Goal: Information Seeking & Learning: Learn about a topic

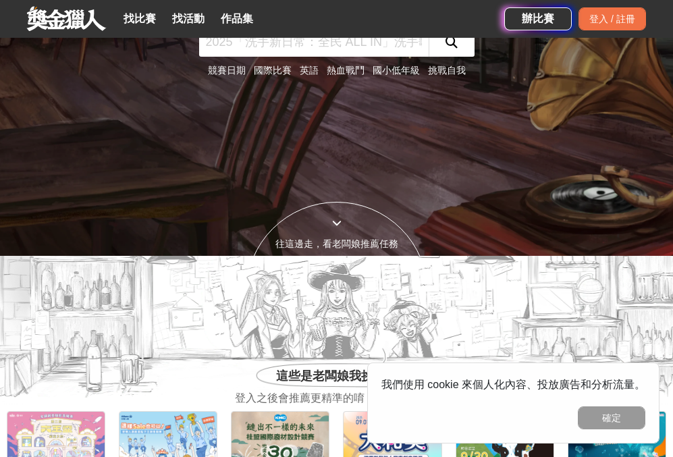
scroll to position [205, 0]
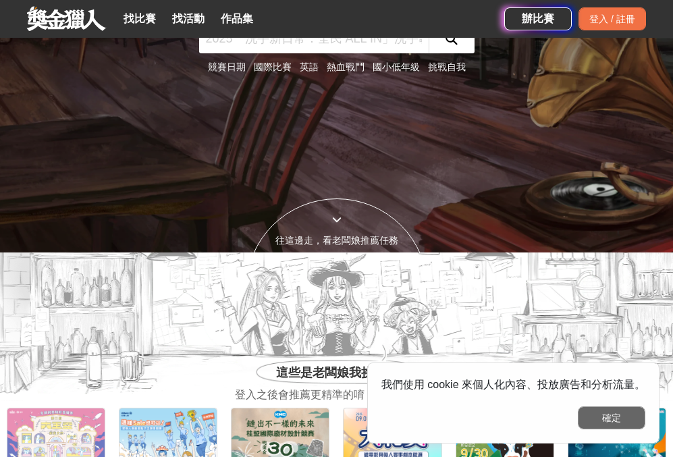
click at [616, 423] on button "確定" at bounding box center [612, 417] width 68 height 23
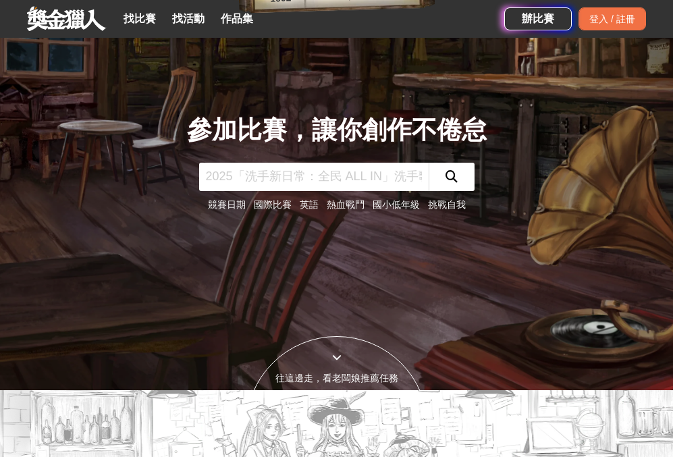
scroll to position [0, 0]
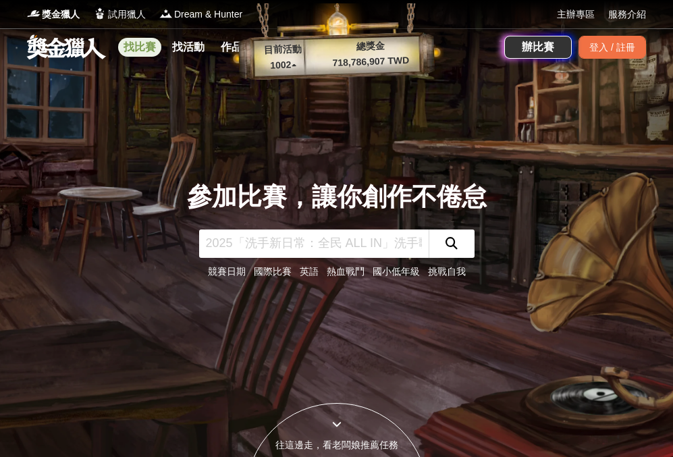
click at [144, 51] on link "找比賽" at bounding box center [139, 47] width 43 height 19
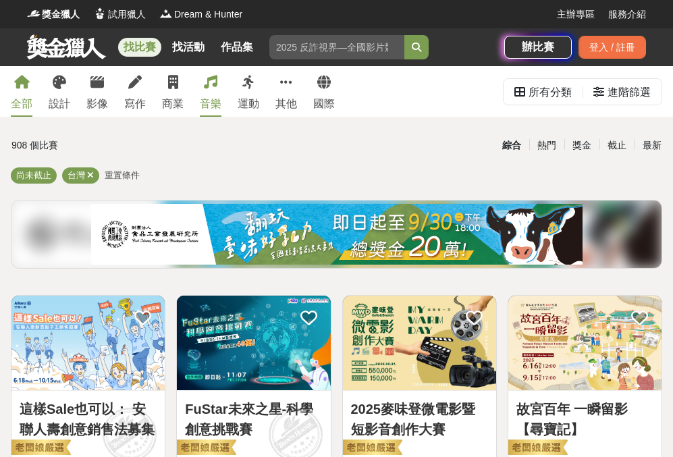
click at [207, 84] on icon at bounding box center [211, 83] width 14 height 14
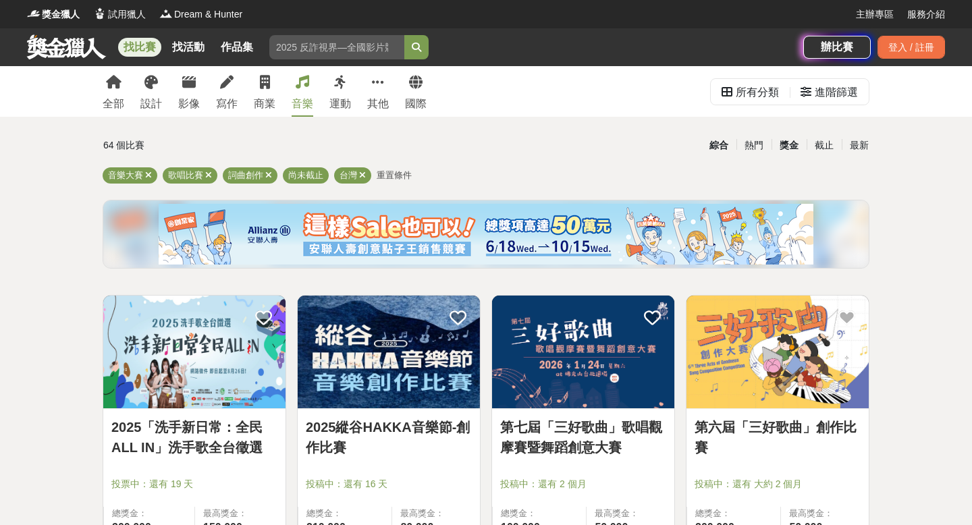
click at [672, 145] on div "獎金" at bounding box center [789, 146] width 35 height 24
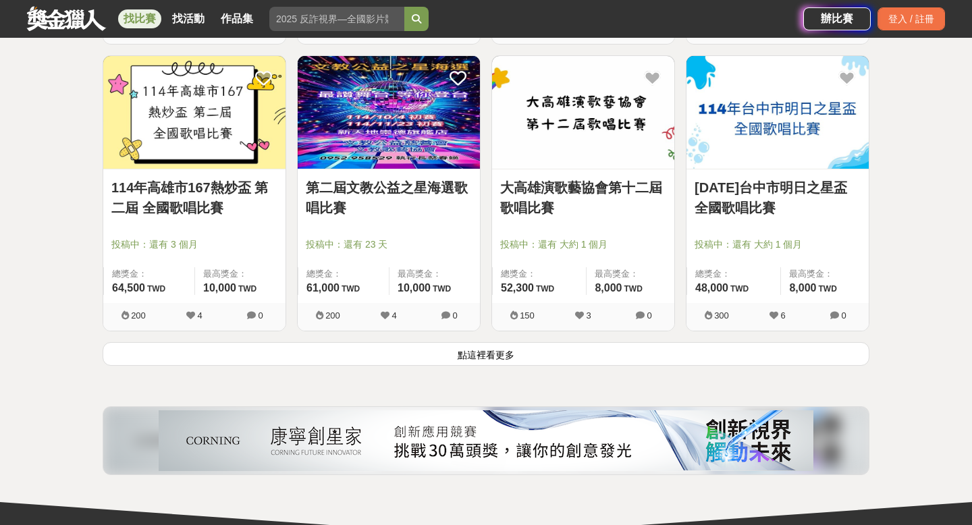
scroll to position [1674, 0]
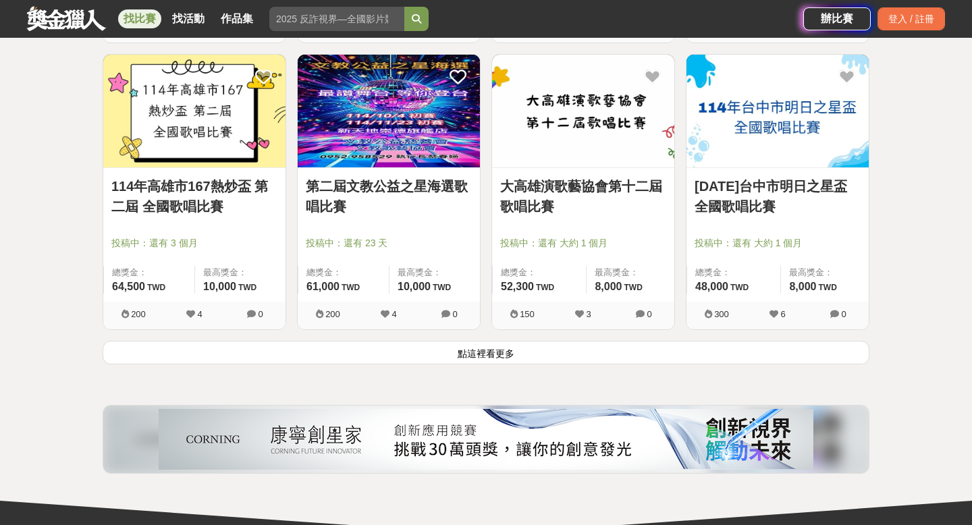
click at [483, 352] on button "點這裡看更多" at bounding box center [486, 353] width 767 height 24
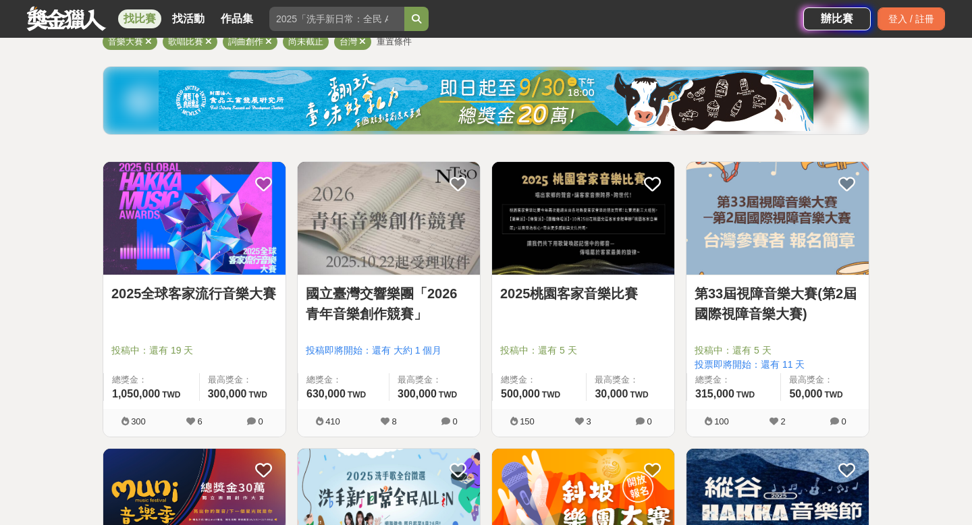
scroll to position [416, 0]
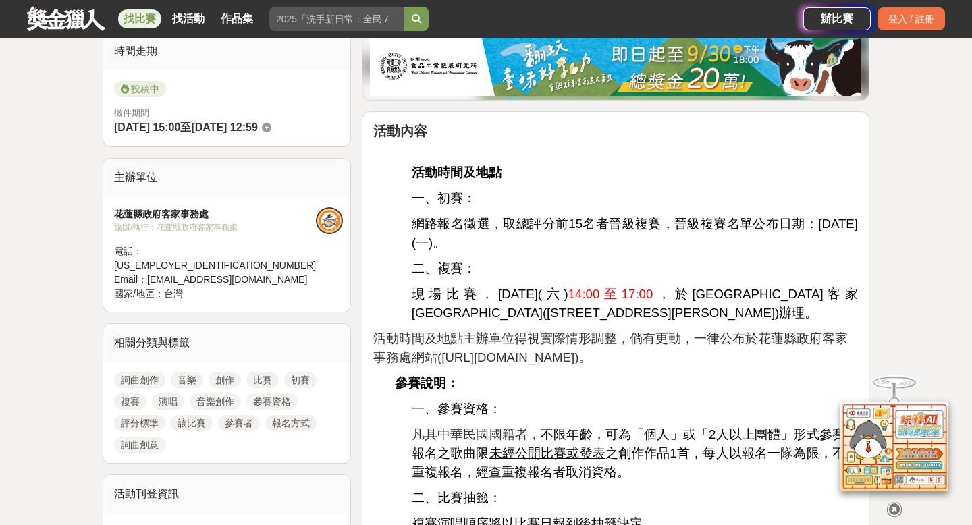
scroll to position [344, 0]
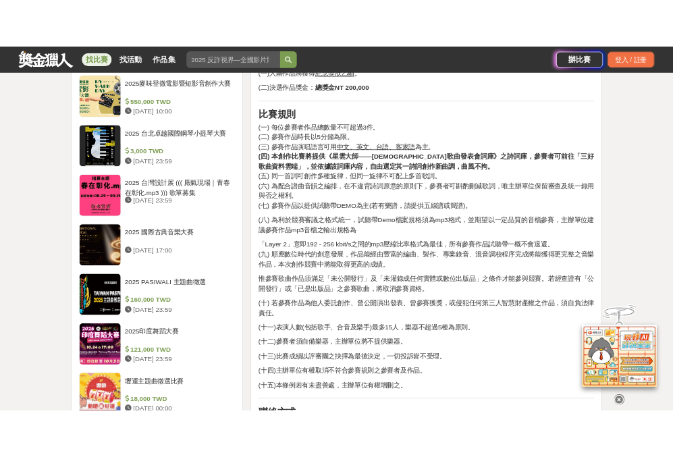
scroll to position [1311, 0]
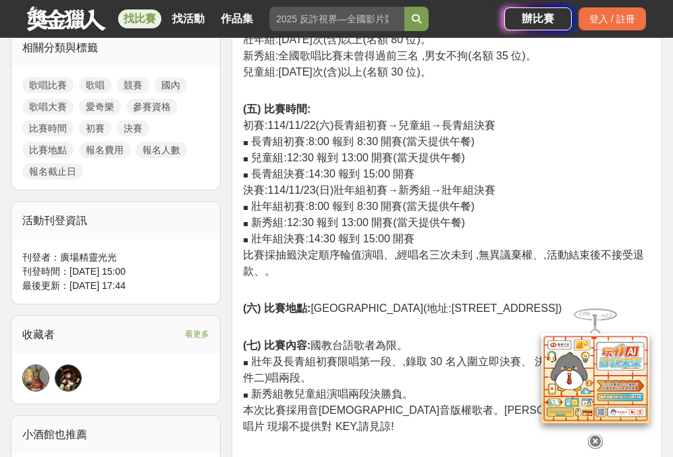
scroll to position [638, 0]
